Goal: Task Accomplishment & Management: Complete application form

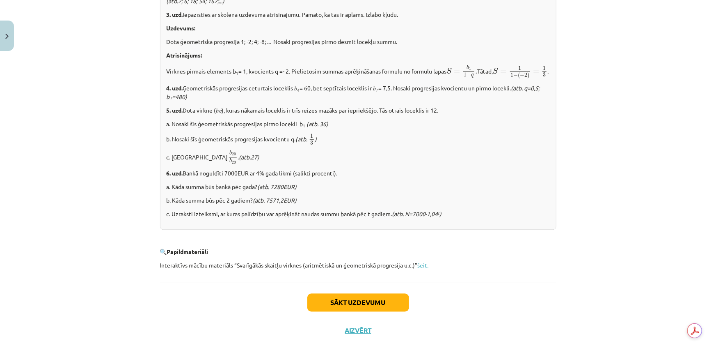
scroll to position [940, 0]
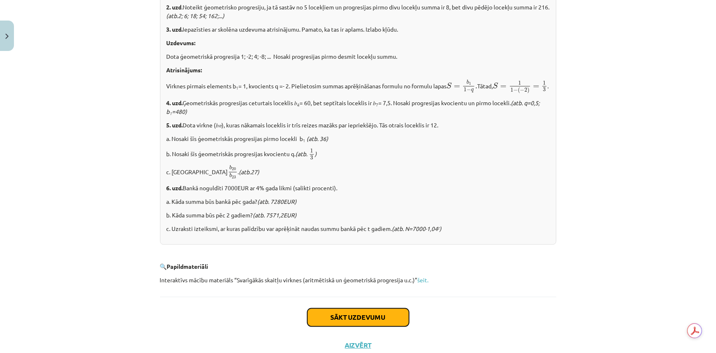
click at [360, 326] on button "Sākt uzdevumu" at bounding box center [358, 317] width 102 height 18
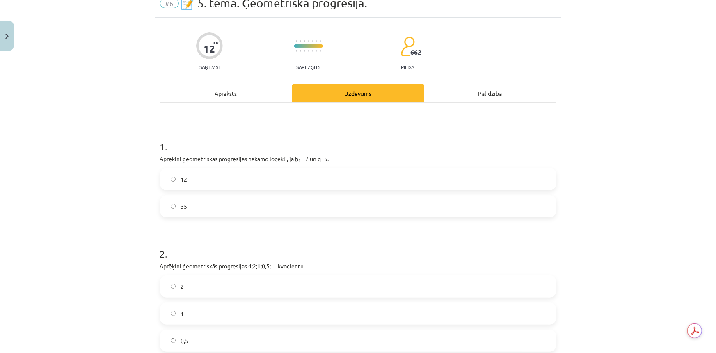
scroll to position [21, 0]
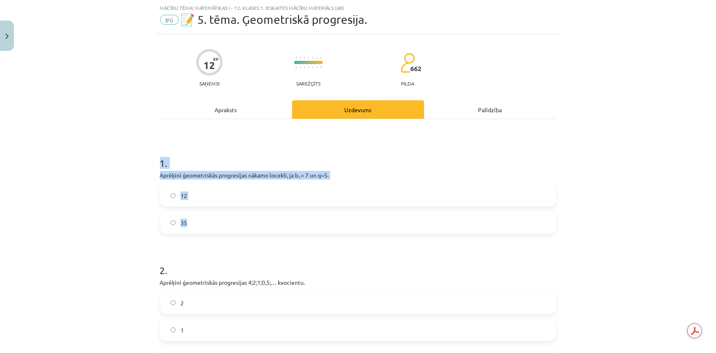
drag, startPoint x: 154, startPoint y: 158, endPoint x: 229, endPoint y: 229, distance: 102.8
click at [229, 229] on div "12 XP Saņemsi Sarežģīts 662 pilda Apraksts Uzdevums Palīdzība 1 . Aprēķini ģeom…" at bounding box center [358, 332] width 406 height 597
copy div "1 . Aprēķini ģeometriskās progresijas nākamo locekli, ja b 1 = 7 un q=5. 12 35"
click at [201, 218] on label "35" at bounding box center [358, 222] width 395 height 21
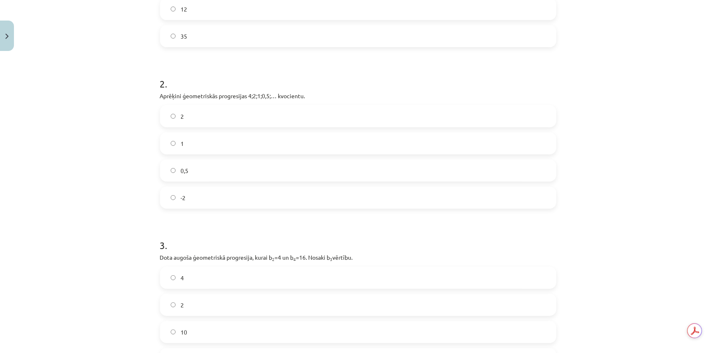
drag, startPoint x: 150, startPoint y: 74, endPoint x: 123, endPoint y: 78, distance: 27.3
click at [123, 78] on div "Mācību tēma: Matemātikas i - 12. klases 1. ieskaites mācību materiāls (ab) #6 📝…" at bounding box center [358, 176] width 716 height 353
drag, startPoint x: 149, startPoint y: 80, endPoint x: 219, endPoint y: 192, distance: 132.0
click at [219, 192] on div "Mācību tēma: Matemātikas i - 12. klases 1. ieskaites mācību materiāls (ab) #6 📝…" at bounding box center [358, 176] width 716 height 353
copy div "2 . Aprēķini ģeometriskās progresijas 4;2;1;0,5;… kvocientu. 2 1 0,5 -2"
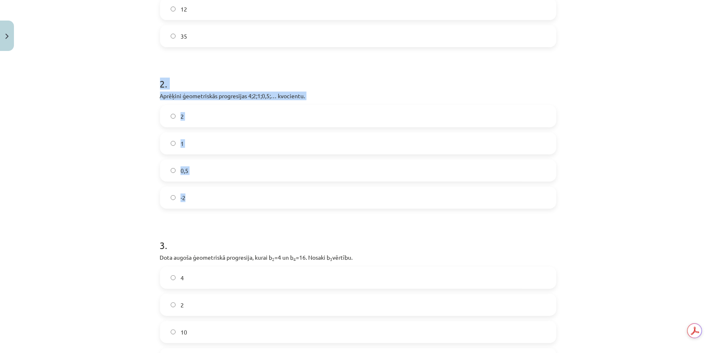
click at [102, 178] on div "Mācību tēma: Matemātikas i - 12. klases 1. ieskaites mācību materiāls (ab) #6 📝…" at bounding box center [358, 176] width 716 height 353
click at [189, 116] on label "2" at bounding box center [358, 116] width 395 height 21
click at [204, 168] on label "0,5" at bounding box center [358, 170] width 395 height 21
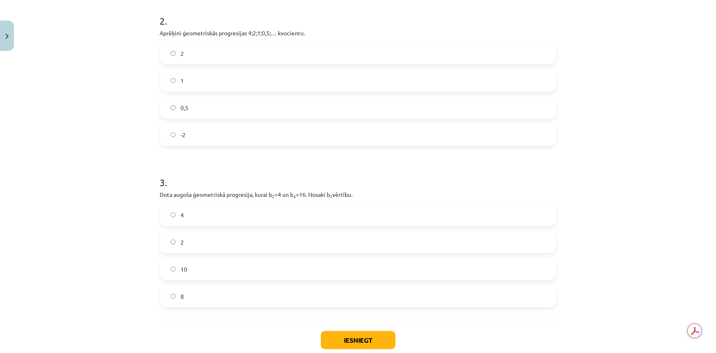
scroll to position [282, 0]
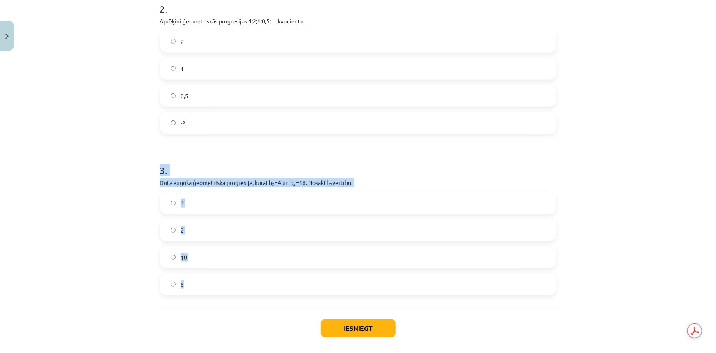
drag, startPoint x: 149, startPoint y: 165, endPoint x: 210, endPoint y: 280, distance: 130.3
click at [210, 280] on div "Mācību tēma: Matemātikas i - 12. klases 1. ieskaites mācību materiāls (ab) #6 📝…" at bounding box center [358, 176] width 716 height 353
copy div "3 . Dota augoša ģeometriskā progresija, kurai b 2 =4 un b 4 =16. Nosaki b 3 vēr…"
click at [181, 280] on label "8" at bounding box center [358, 284] width 395 height 21
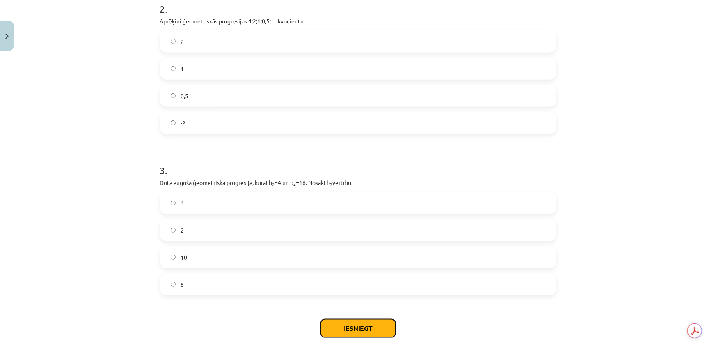
click at [340, 325] on button "Iesniegt" at bounding box center [358, 328] width 75 height 18
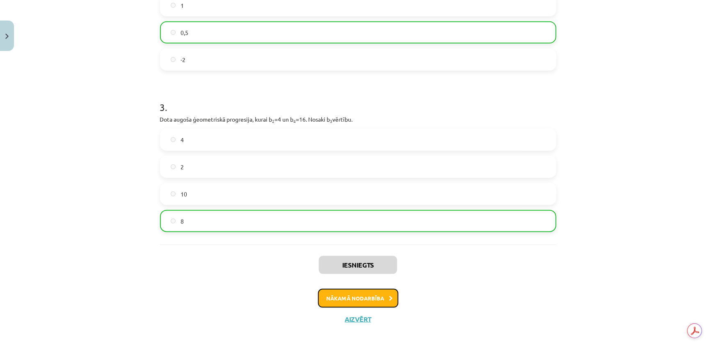
click at [358, 300] on button "Nākamā nodarbība" at bounding box center [358, 298] width 80 height 19
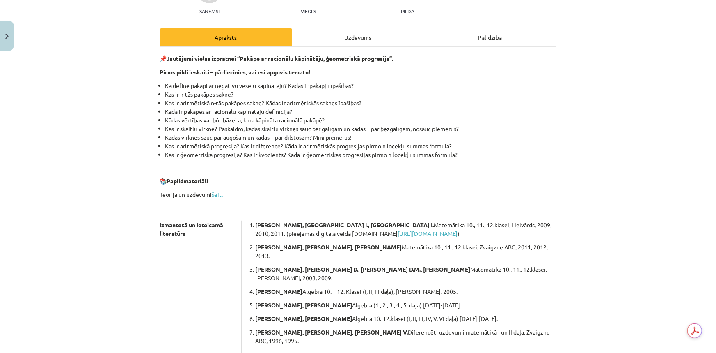
scroll to position [0, 0]
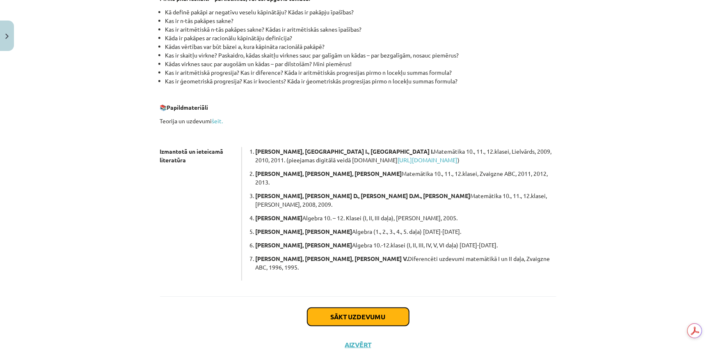
click at [368, 307] on button "Sākt uzdevumu" at bounding box center [358, 316] width 102 height 18
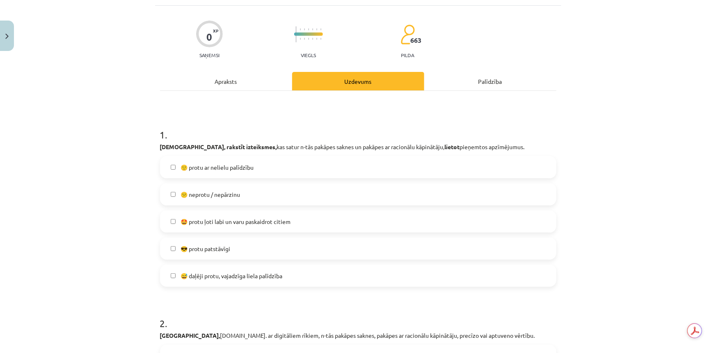
scroll to position [21, 0]
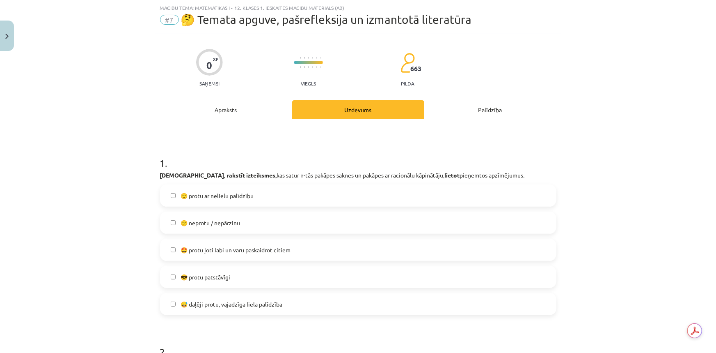
click at [223, 307] on span "😅 daļēji protu, vajadzīga liela palīdzība" at bounding box center [232, 304] width 102 height 9
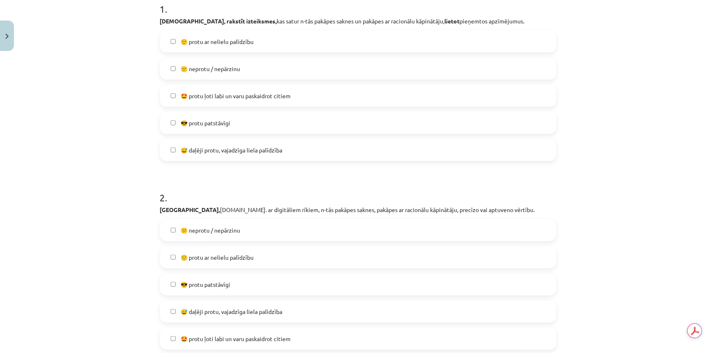
scroll to position [244, 0]
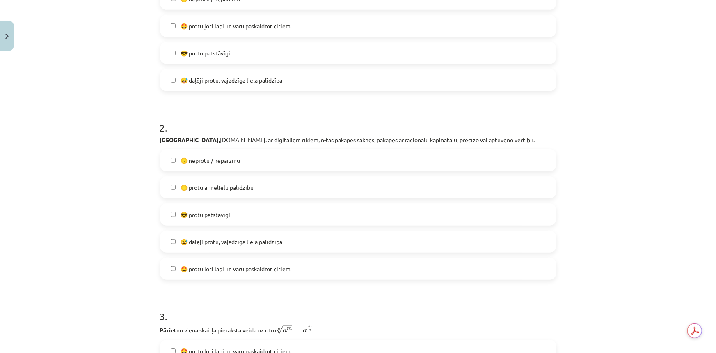
click at [211, 238] on span "😅 daļēji protu, vajadzīga liela palīdzība" at bounding box center [232, 241] width 102 height 9
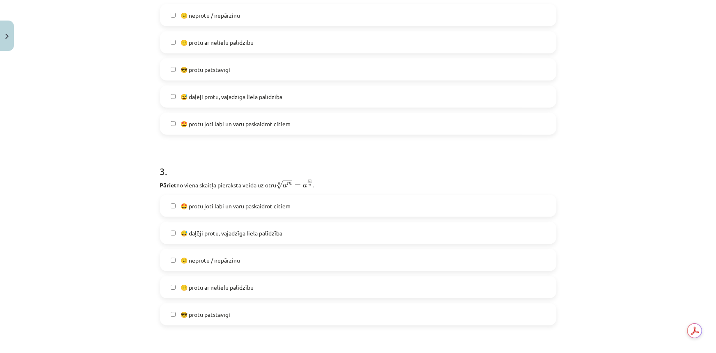
scroll to position [394, 0]
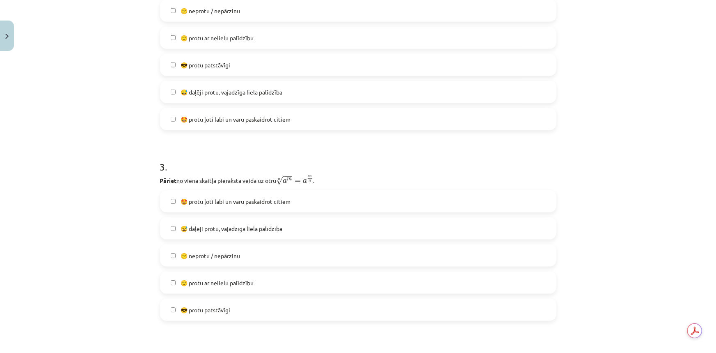
click at [227, 284] on span "🙂 protu ar nelielu palīdzību" at bounding box center [217, 282] width 73 height 9
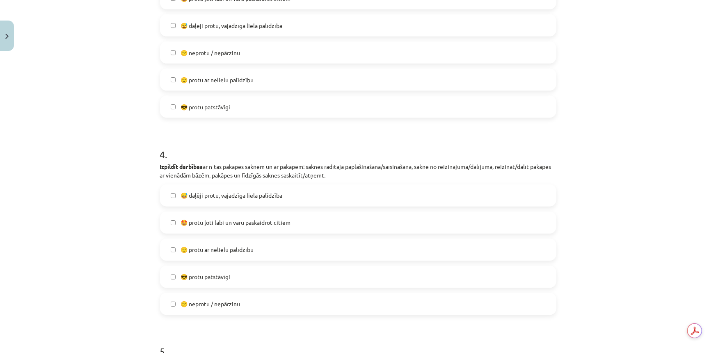
scroll to position [617, 0]
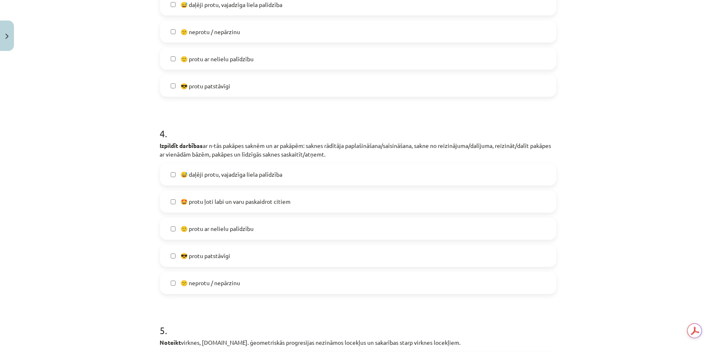
click at [197, 175] on span "😅 daļēji protu, vajadzīga liela palīdzība" at bounding box center [232, 174] width 102 height 9
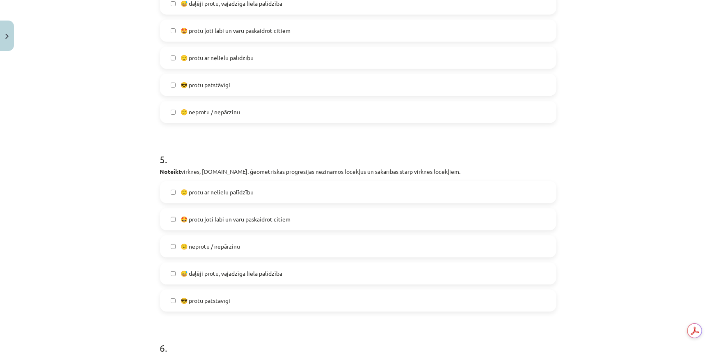
scroll to position [804, 0]
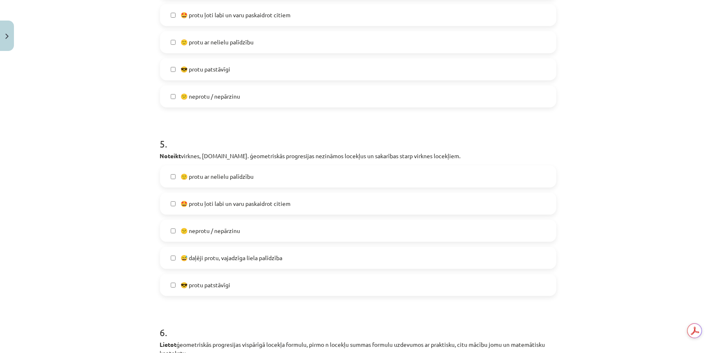
click at [241, 182] on label "🙂 protu ar nelielu palīdzību" at bounding box center [358, 176] width 395 height 21
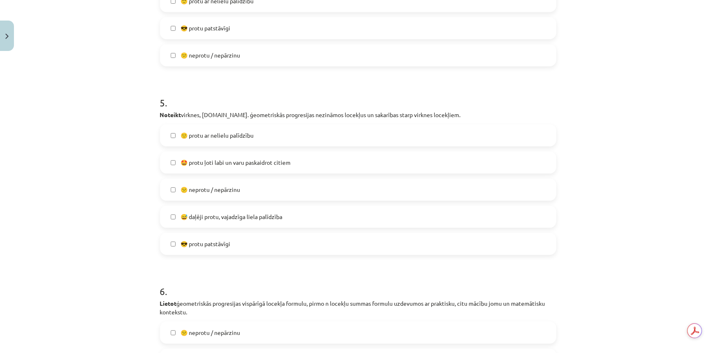
scroll to position [1028, 0]
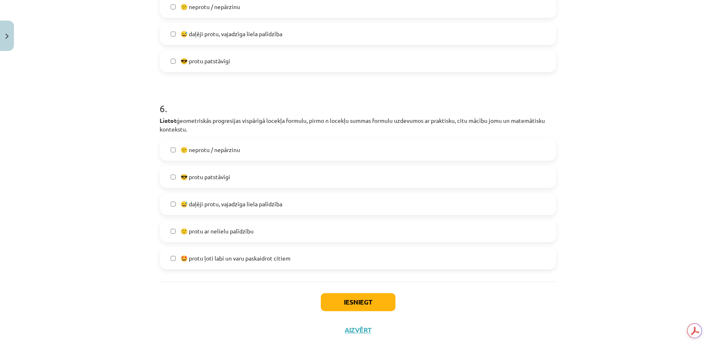
click at [201, 225] on label "🙂 protu ar nelielu palīdzību" at bounding box center [358, 230] width 395 height 21
click at [379, 304] on button "Iesniegt" at bounding box center [358, 302] width 75 height 18
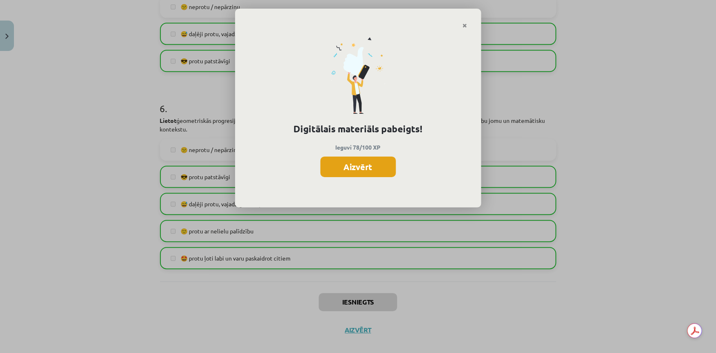
click at [349, 170] on button "Aizvērt" at bounding box center [359, 166] width 76 height 21
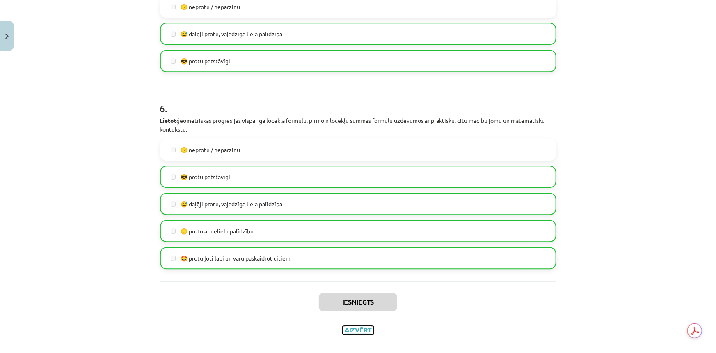
click at [364, 329] on button "Aizvērt" at bounding box center [358, 329] width 31 height 8
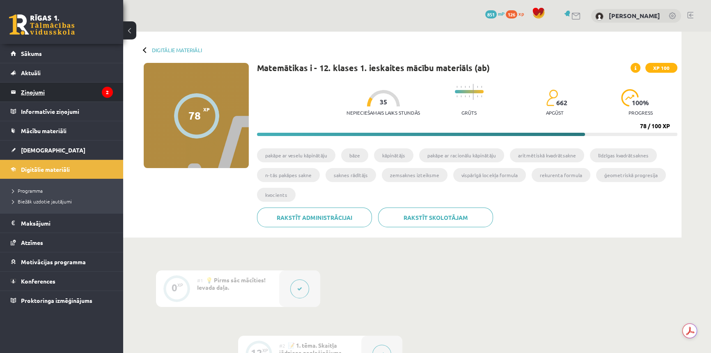
click at [42, 95] on legend "Ziņojumi 2" at bounding box center [67, 91] width 92 height 19
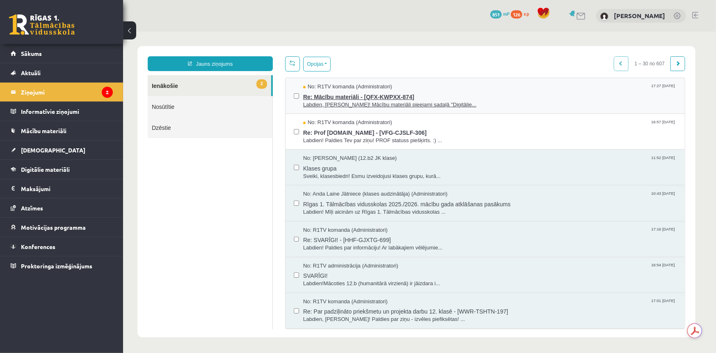
click at [339, 98] on span "Re: Mācību materiāli - [QFX-KWPXX-874]" at bounding box center [489, 95] width 373 height 10
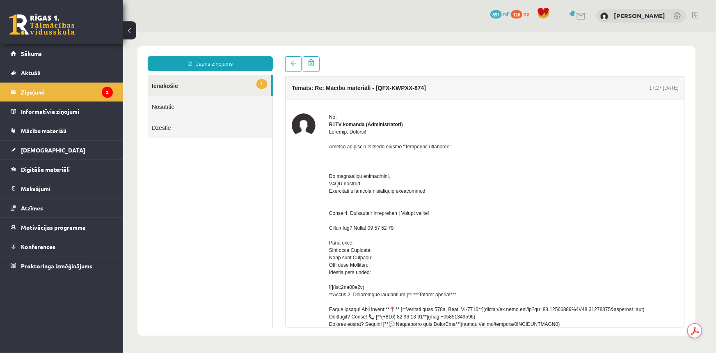
drag, startPoint x: 339, startPoint y: 98, endPoint x: 344, endPoint y: 105, distance: 8.8
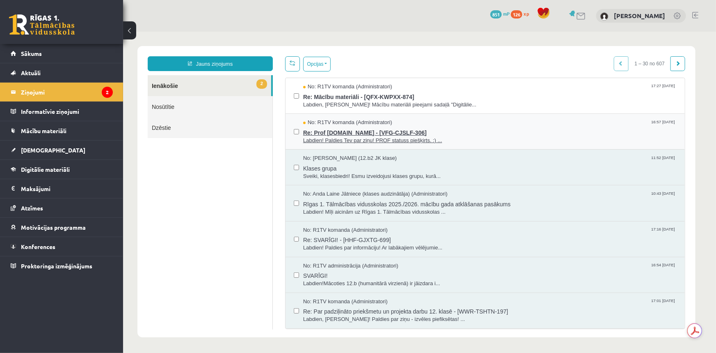
click at [338, 140] on span "Labdien! Paldies Tev par ziņu! PROF statuss piešķirts. :) ..." at bounding box center [489, 140] width 373 height 8
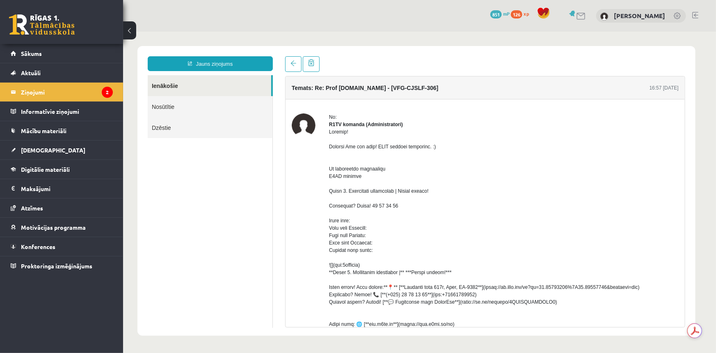
drag, startPoint x: 338, startPoint y: 140, endPoint x: 332, endPoint y: 143, distance: 6.3
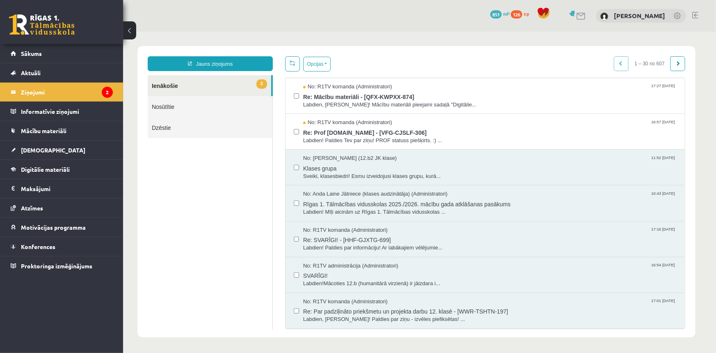
click at [58, 26] on link at bounding box center [42, 24] width 66 height 21
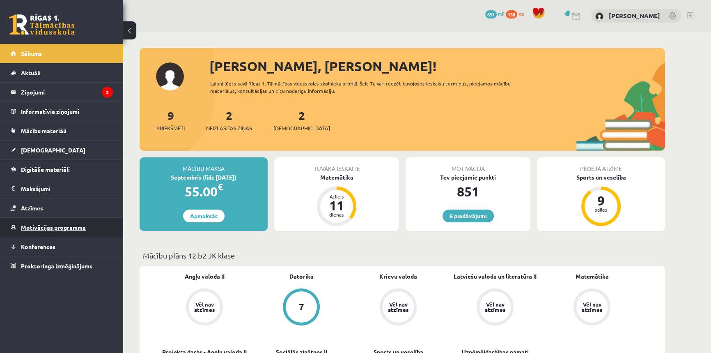
click at [46, 229] on span "Motivācijas programma" at bounding box center [53, 226] width 65 height 7
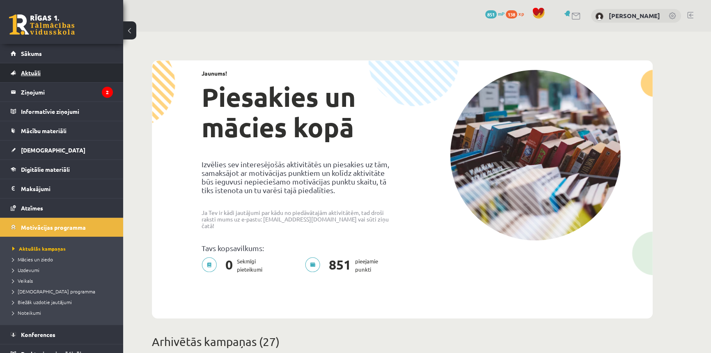
click at [49, 76] on link "Aktuāli" at bounding box center [62, 72] width 102 height 19
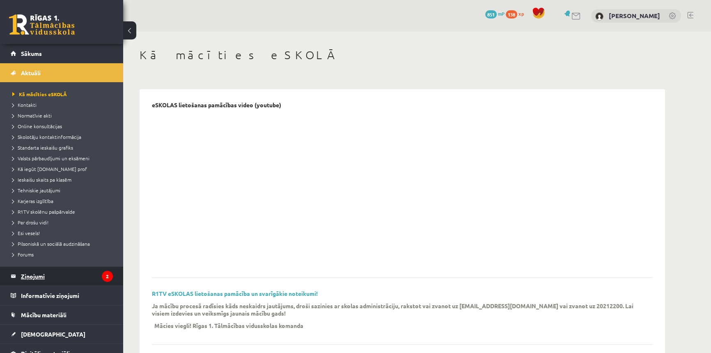
click at [53, 272] on legend "Ziņojumi 2" at bounding box center [67, 275] width 92 height 19
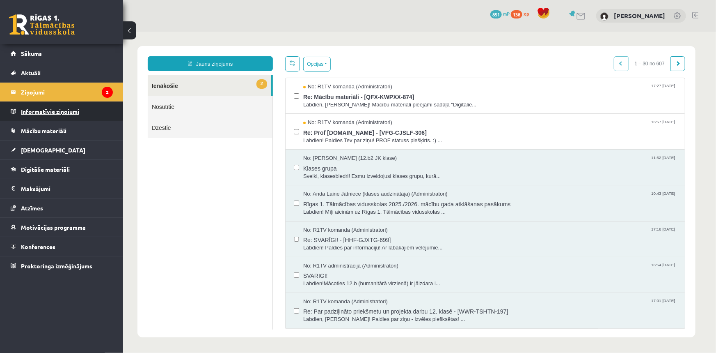
click at [46, 113] on legend "Informatīvie ziņojumi 0" at bounding box center [67, 111] width 92 height 19
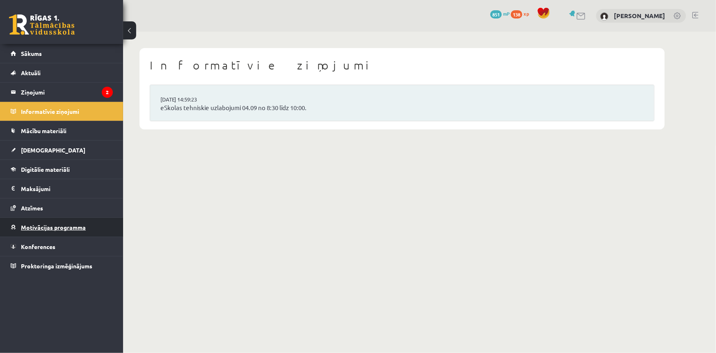
click at [43, 229] on span "Motivācijas programma" at bounding box center [53, 226] width 65 height 7
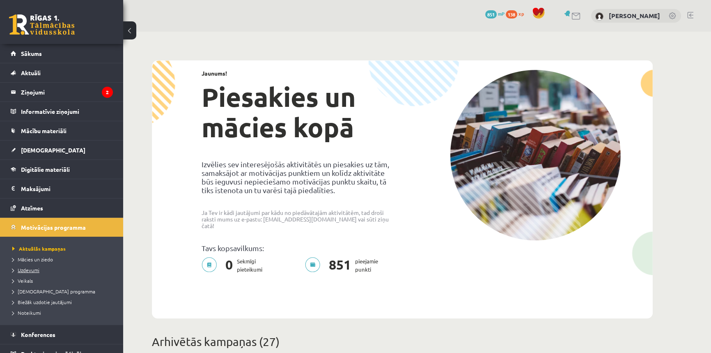
click at [33, 267] on span "Uzdevumi" at bounding box center [25, 269] width 27 height 7
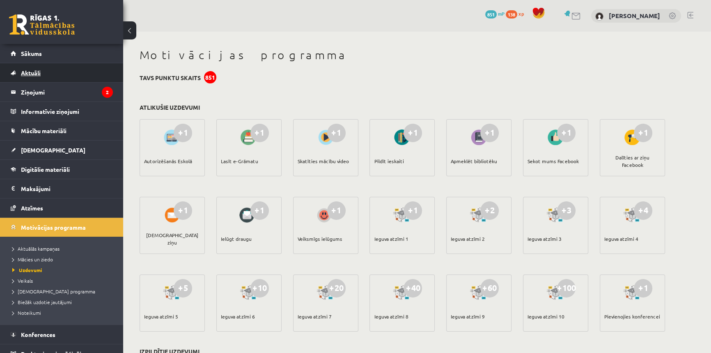
click at [59, 75] on link "Aktuāli" at bounding box center [62, 72] width 102 height 19
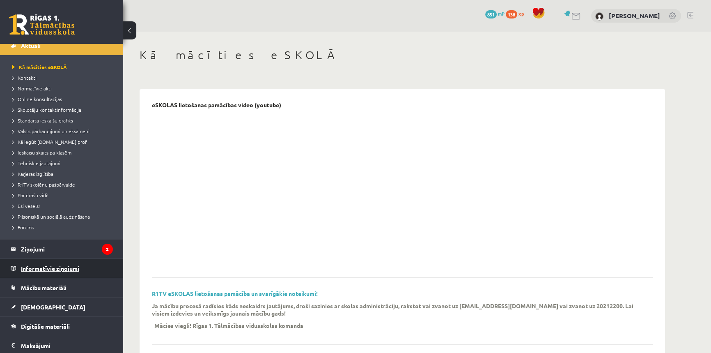
scroll to position [37, 0]
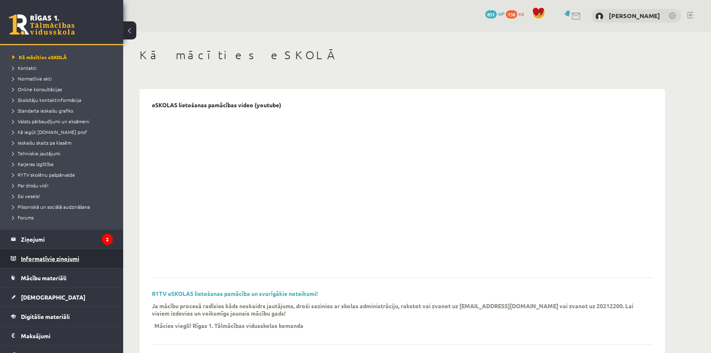
click at [37, 259] on legend "Informatīvie ziņojumi 0" at bounding box center [67, 258] width 92 height 19
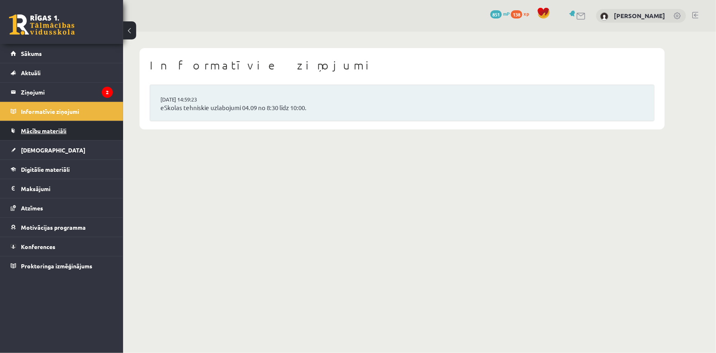
click at [38, 129] on span "Mācību materiāli" at bounding box center [44, 130] width 46 height 7
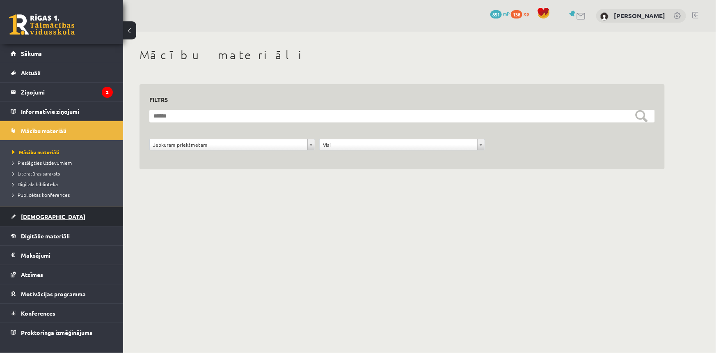
click at [35, 220] on link "[DEMOGRAPHIC_DATA]" at bounding box center [62, 216] width 102 height 19
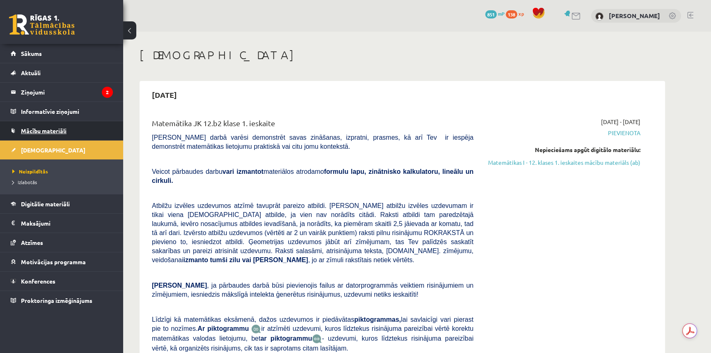
click at [43, 126] on link "Mācību materiāli" at bounding box center [62, 130] width 102 height 19
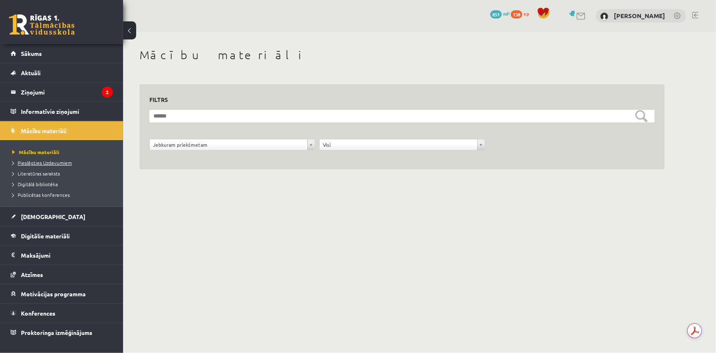
click at [41, 162] on span "Pieslēgties Uzdevumiem" at bounding box center [42, 162] width 60 height 7
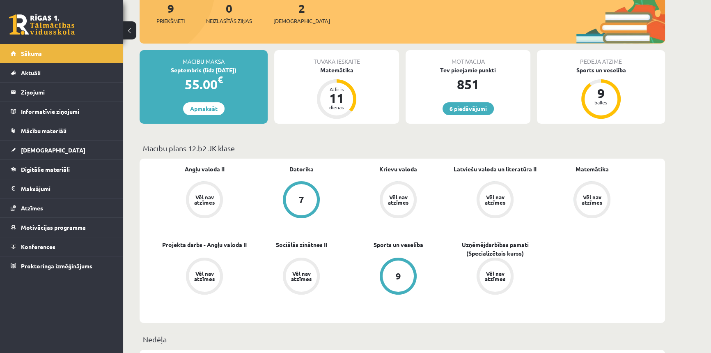
scroll to position [112, 0]
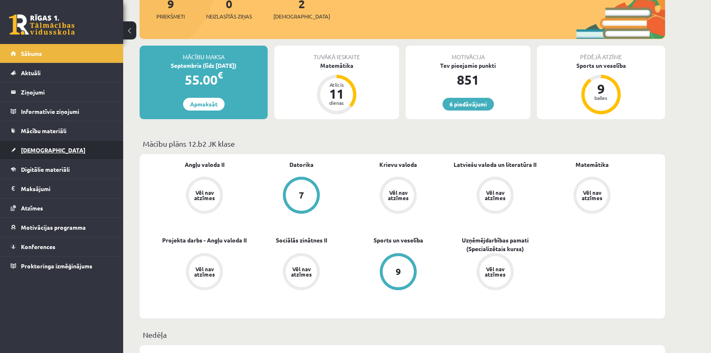
click at [72, 149] on link "[DEMOGRAPHIC_DATA]" at bounding box center [62, 149] width 102 height 19
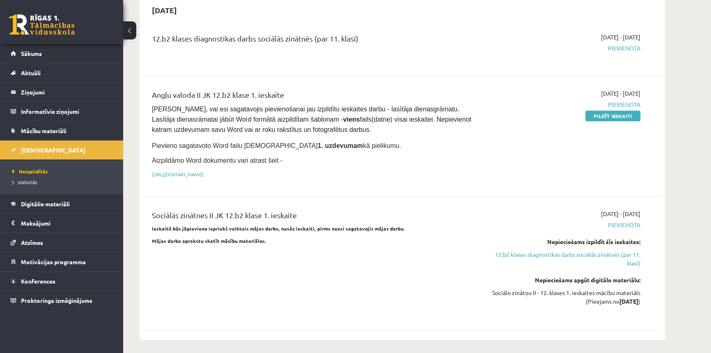
scroll to position [447, 0]
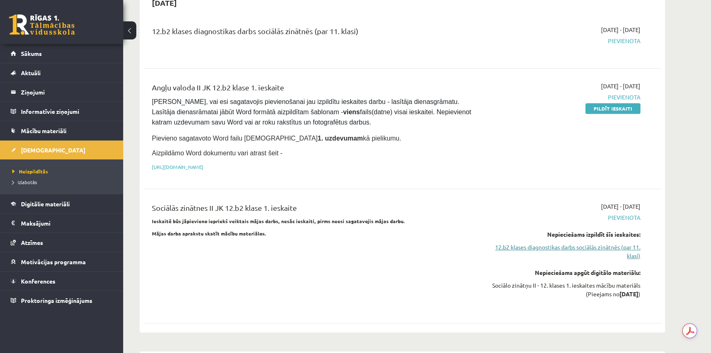
click at [549, 243] on link "12.b2 klases diagnostikas darbs sociālās zinātnēs (par 11. klasi)" at bounding box center [563, 251] width 155 height 17
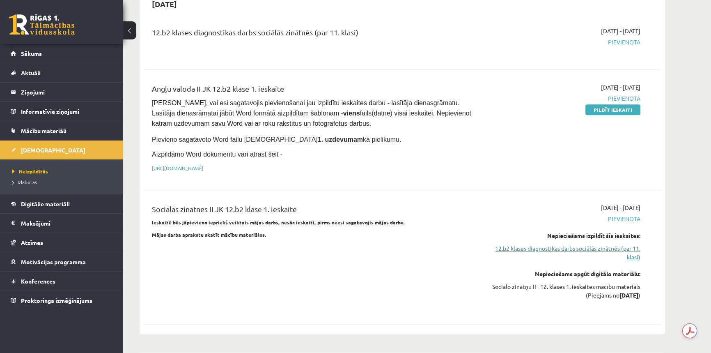
click at [540, 244] on link "12.b2 klases diagnostikas darbs sociālās zinātnēs (par 11. klasi)" at bounding box center [563, 252] width 155 height 17
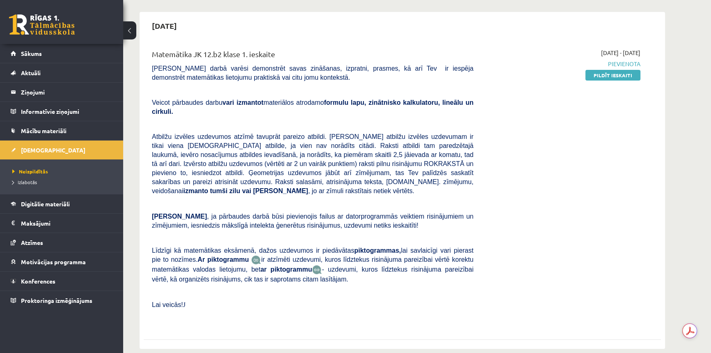
scroll to position [0, 0]
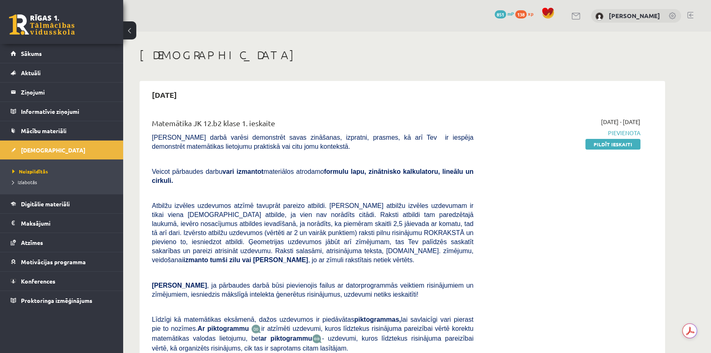
click at [43, 34] on link at bounding box center [42, 24] width 66 height 21
